Goal: Register for event/course

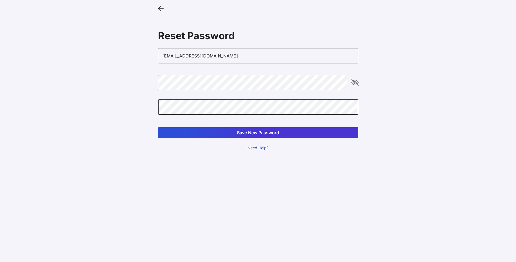
click at [158, 127] on button "Save New Password" at bounding box center [258, 132] width 200 height 11
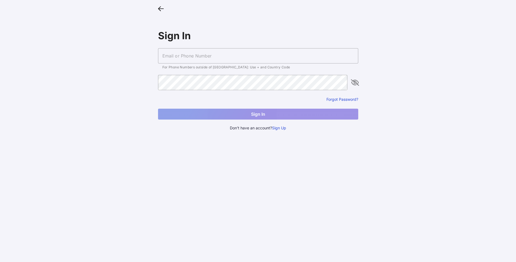
click at [231, 56] on input "text" at bounding box center [258, 55] width 200 height 15
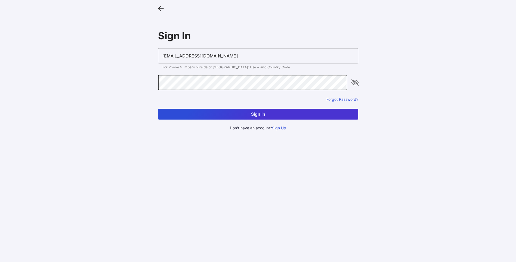
click at [158, 109] on button "Sign In" at bounding box center [258, 114] width 200 height 11
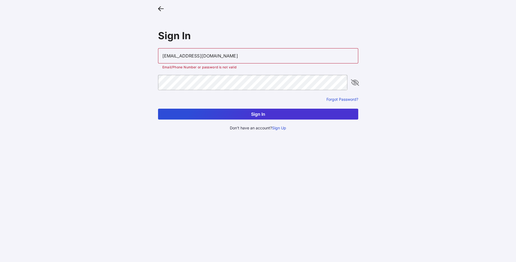
click at [357, 81] on icon "appended action" at bounding box center [355, 82] width 7 height 7
click at [223, 114] on button "Sign In" at bounding box center [258, 114] width 200 height 11
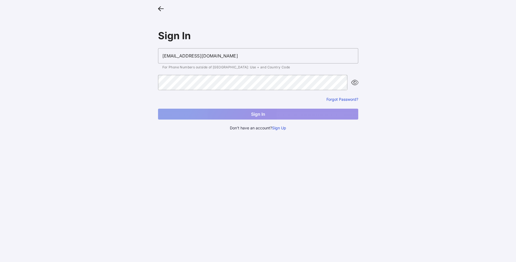
click at [223, 114] on button "Sign In" at bounding box center [258, 114] width 200 height 11
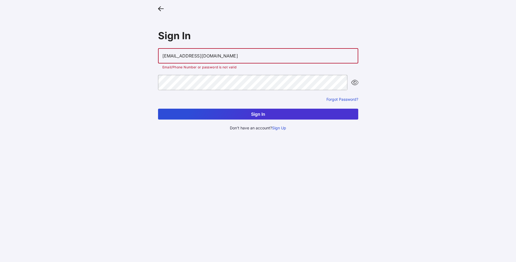
click at [238, 54] on input "[EMAIL_ADDRESS][DOMAIN_NAME]" at bounding box center [258, 55] width 200 height 15
type input "J"
drag, startPoint x: 338, startPoint y: 113, endPoint x: 293, endPoint y: 118, distance: 45.9
click at [338, 113] on button "Sign In" at bounding box center [258, 114] width 200 height 11
click at [218, 53] on input "JSilvaAma@HudsonRiv1" at bounding box center [258, 55] width 200 height 15
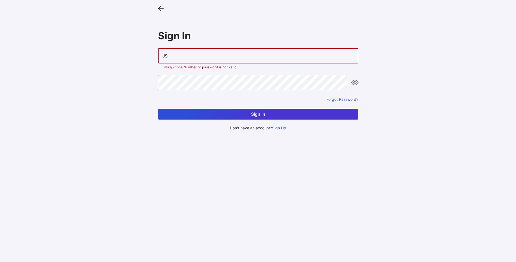
type input "J"
type input "[EMAIL_ADDRESS][DOMAIN_NAME]"
click at [192, 114] on button "Sign In" at bounding box center [258, 114] width 200 height 11
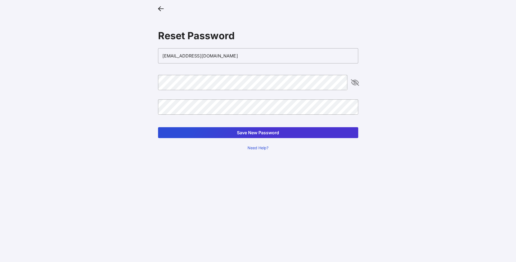
click at [355, 81] on icon "appended action" at bounding box center [355, 82] width 7 height 7
click at [286, 135] on button "Save New Password" at bounding box center [258, 132] width 200 height 11
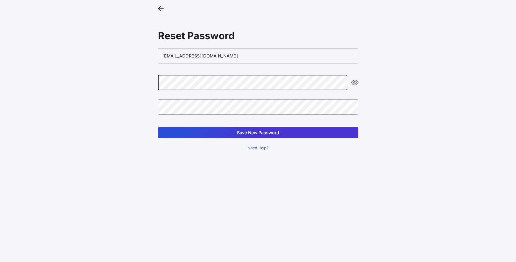
click at [299, 133] on button "Save New Password" at bounding box center [258, 132] width 200 height 11
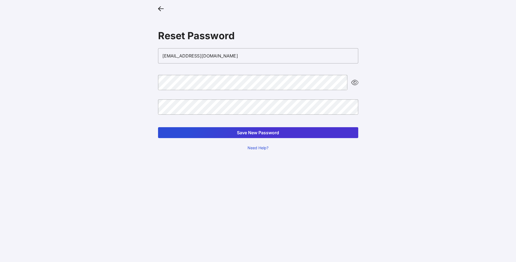
click at [244, 132] on button "Save New Password" at bounding box center [258, 132] width 200 height 11
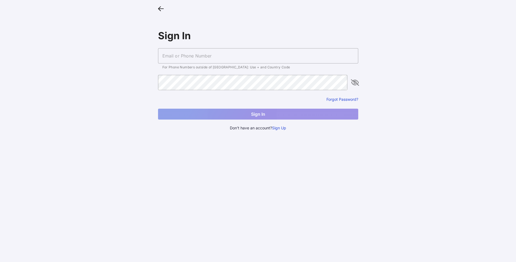
click at [187, 58] on input "text" at bounding box center [258, 55] width 200 height 15
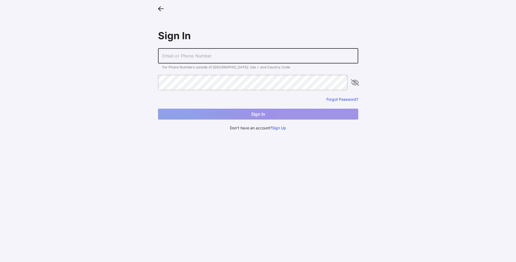
type input "[EMAIL_ADDRESS][DOMAIN_NAME]"
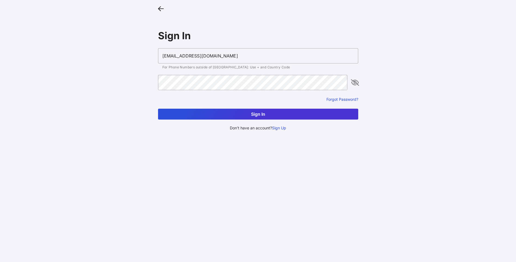
click at [243, 111] on button "Sign In" at bounding box center [258, 114] width 200 height 11
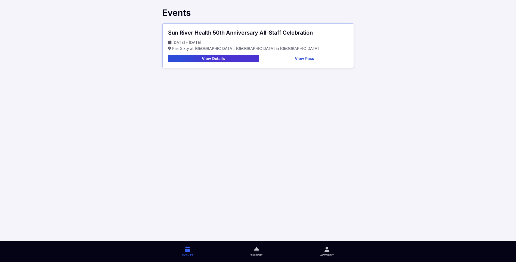
click at [250, 60] on button "View Details" at bounding box center [213, 59] width 91 height 8
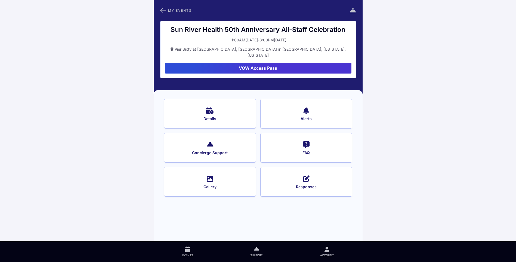
click at [225, 108] on button "Details" at bounding box center [210, 114] width 92 height 30
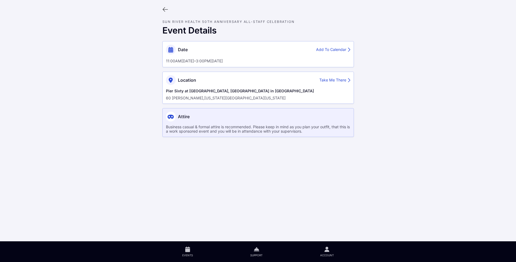
click at [165, 10] on icon at bounding box center [165, 10] width 6 height 6
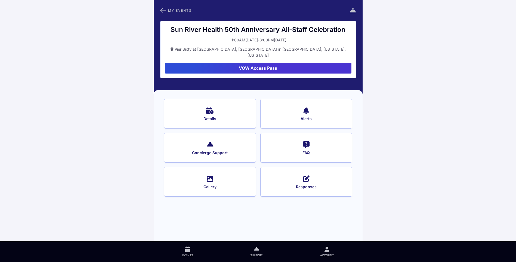
click at [296, 139] on button "FAQ" at bounding box center [306, 148] width 92 height 30
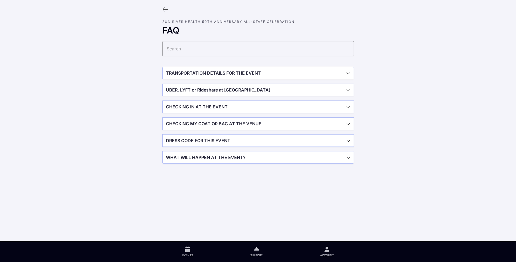
click at [247, 71] on span "button" at bounding box center [258, 73] width 191 height 12
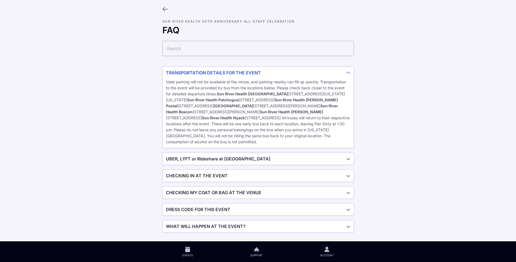
scroll to position [6, 0]
click at [254, 176] on span "button" at bounding box center [258, 176] width 191 height 12
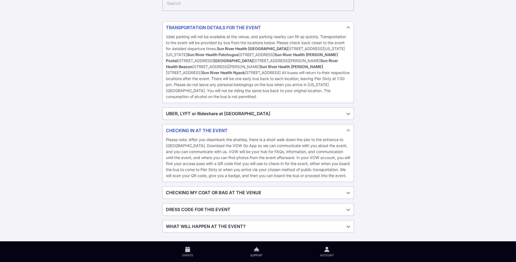
scroll to position [51, 0]
click at [262, 193] on span "button" at bounding box center [258, 192] width 191 height 12
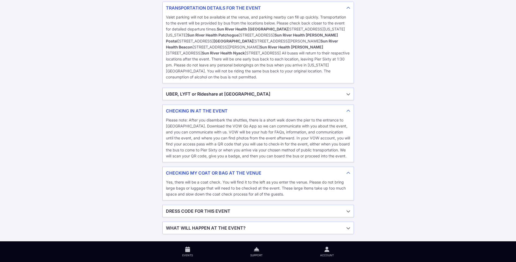
scroll to position [73, 0]
click at [257, 225] on span "button" at bounding box center [258, 226] width 191 height 12
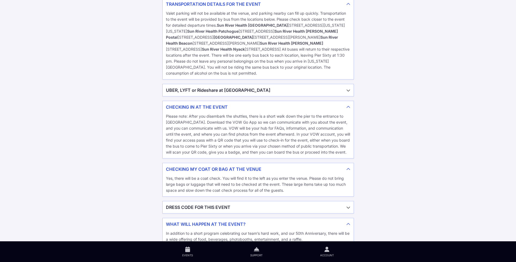
scroll to position [0, 0]
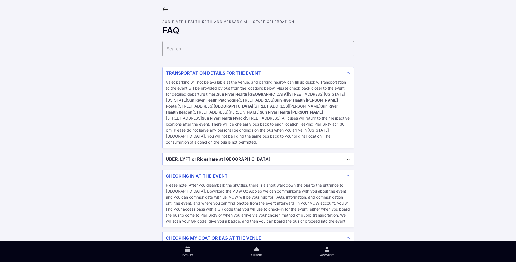
click at [165, 8] on icon at bounding box center [165, 10] width 6 height 6
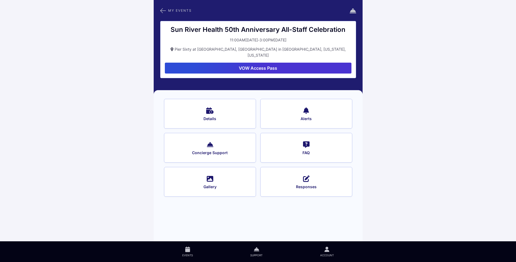
click at [299, 173] on button "Responses" at bounding box center [306, 182] width 92 height 30
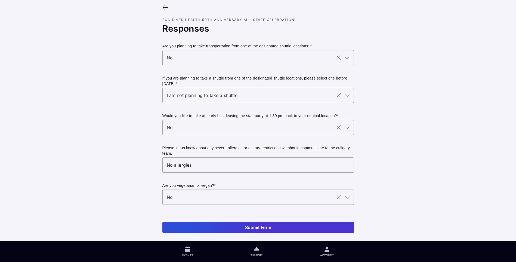
scroll to position [2, 0]
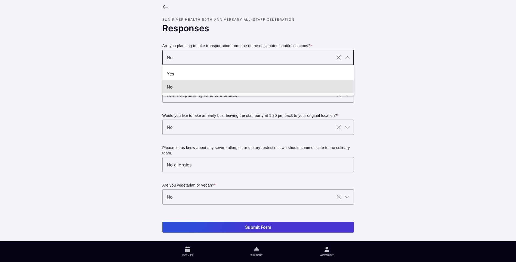
click at [349, 58] on icon at bounding box center [347, 57] width 7 height 7
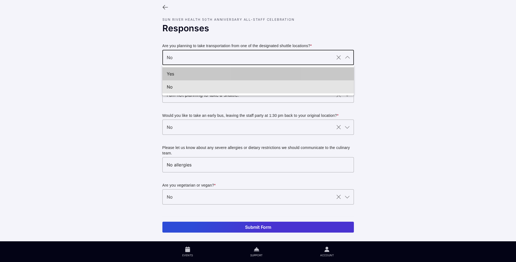
drag, startPoint x: 301, startPoint y: 72, endPoint x: 290, endPoint y: 78, distance: 12.8
click at [299, 73] on div "Yes" at bounding box center [256, 73] width 179 height 7
type input "Yes"
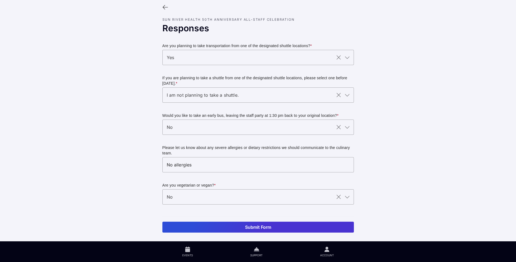
click at [165, 8] on icon at bounding box center [165, 7] width 6 height 6
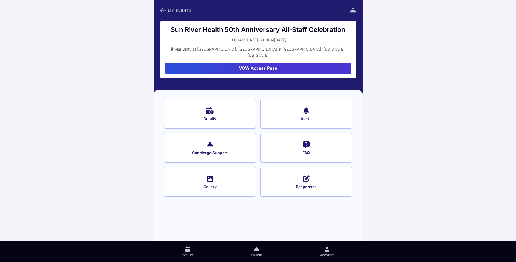
click at [231, 184] on span "Gallery" at bounding box center [209, 186] width 77 height 5
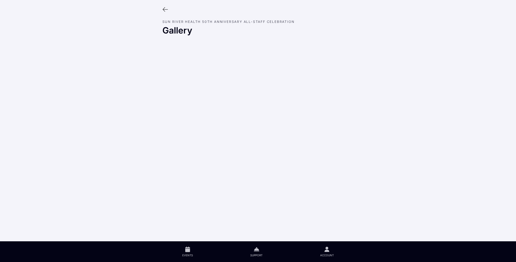
click at [166, 8] on icon at bounding box center [165, 10] width 6 height 6
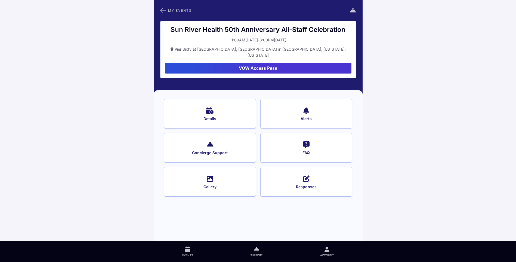
click at [227, 150] on button "Concierge Support" at bounding box center [210, 148] width 92 height 30
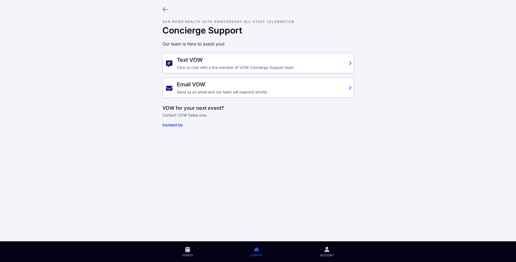
click at [166, 11] on icon at bounding box center [165, 10] width 6 height 6
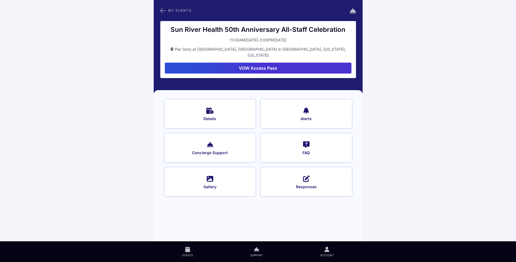
click at [207, 116] on span "Details" at bounding box center [209, 118] width 77 height 5
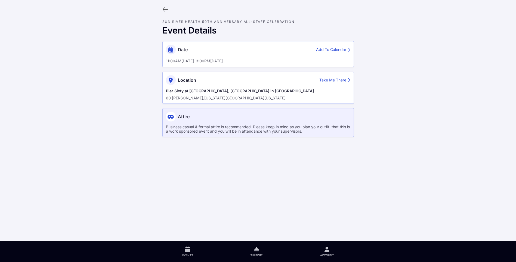
click at [164, 10] on icon at bounding box center [165, 10] width 6 height 6
